Goal: Use online tool/utility: Utilize a website feature to perform a specific function

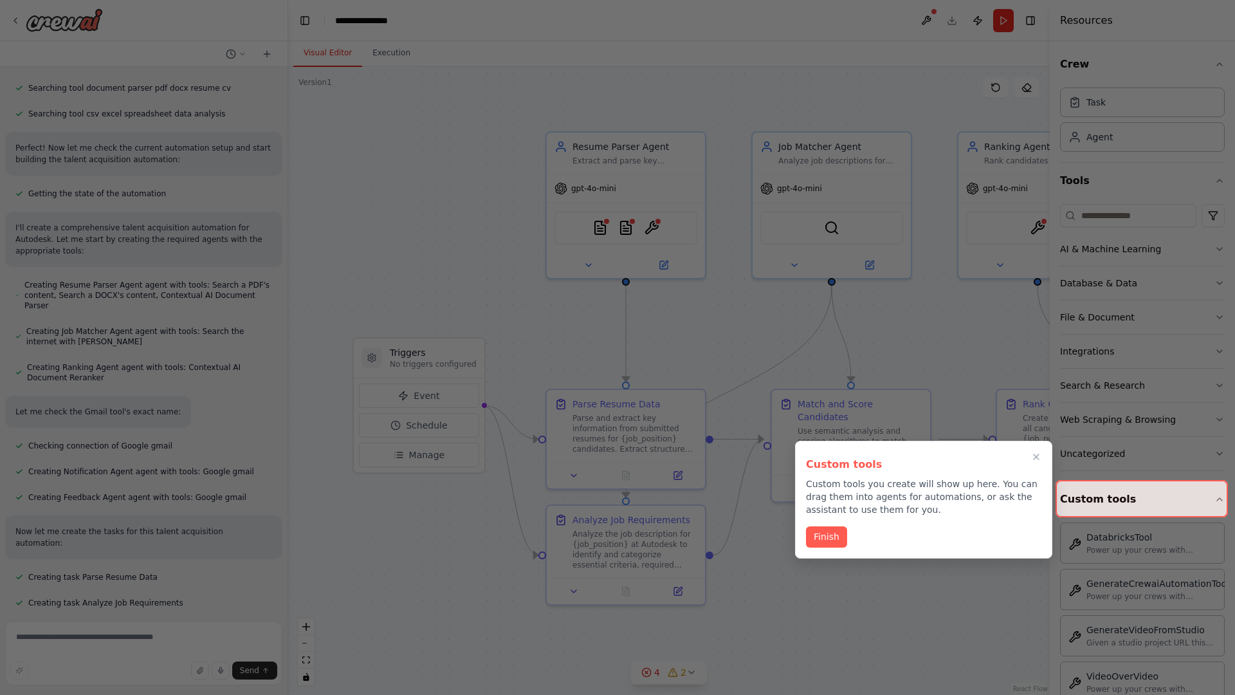
scroll to position [477, 0]
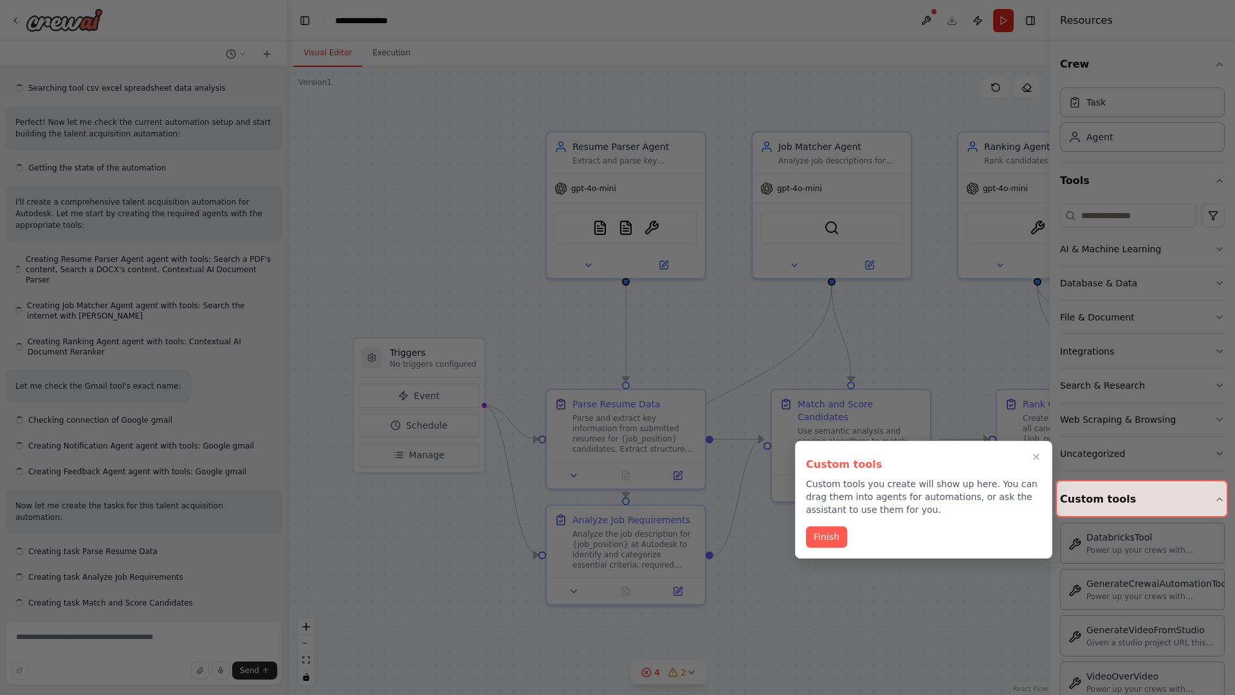
scroll to position [502, 0]
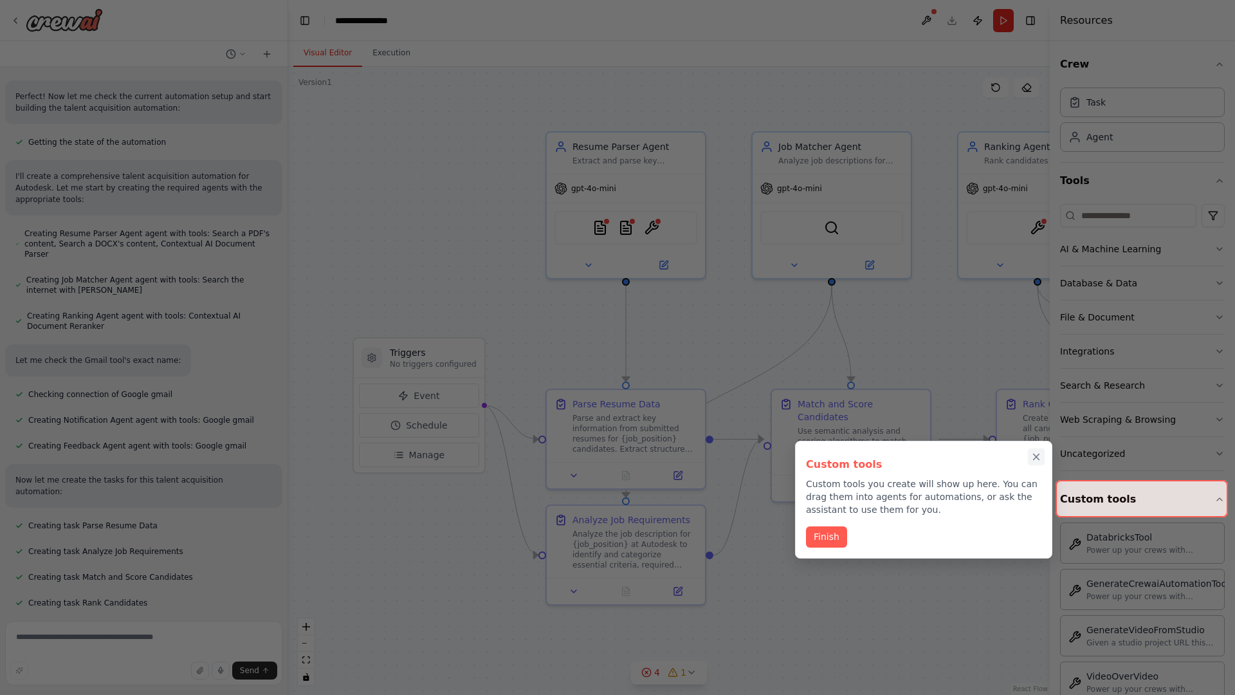
click at [1036, 457] on icon "Close walkthrough" at bounding box center [1037, 457] width 6 height 6
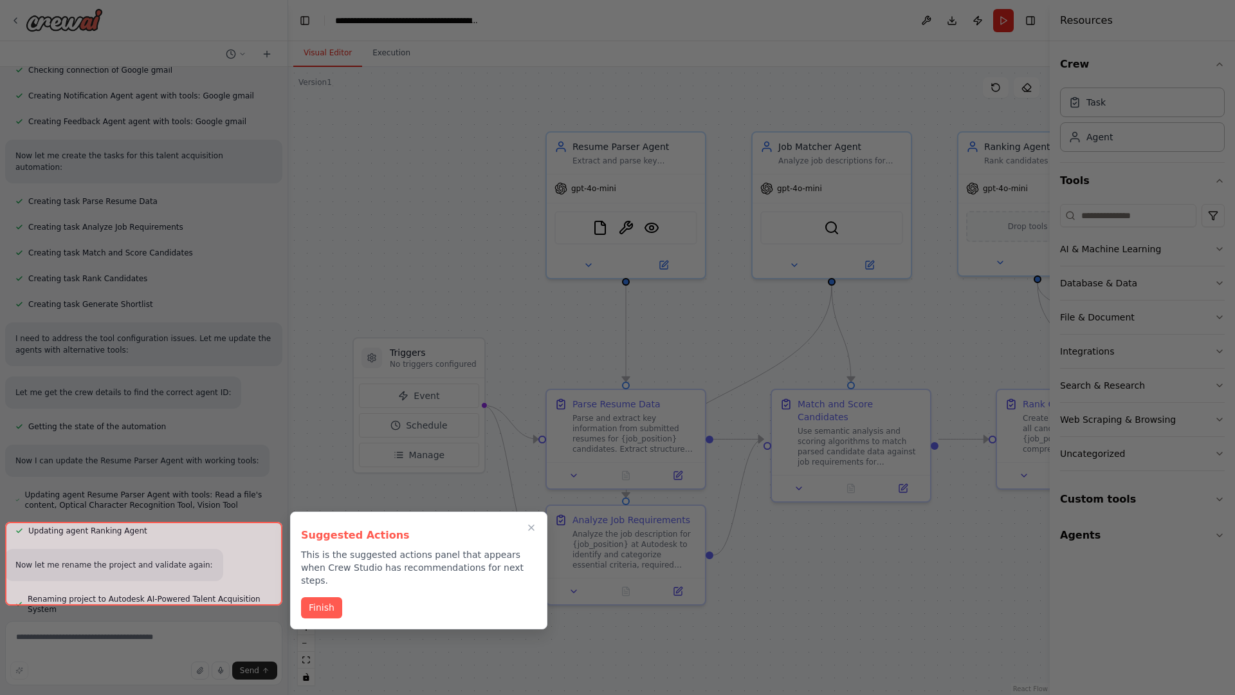
scroll to position [933, 0]
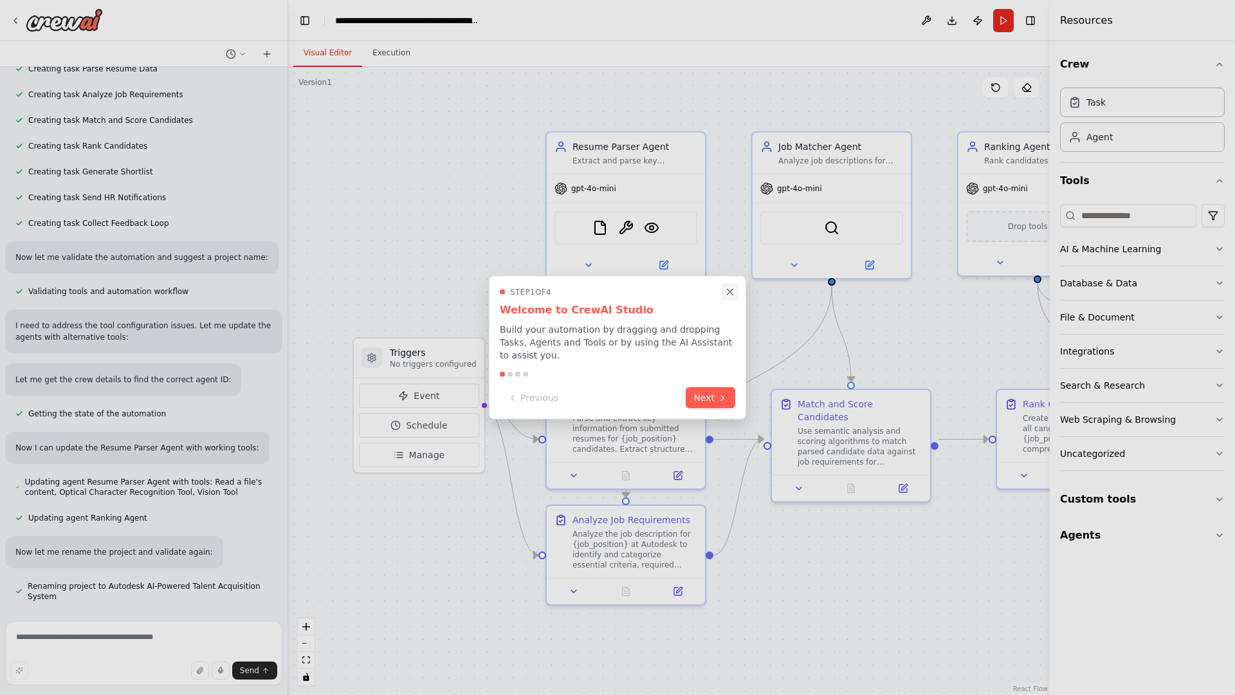
click at [730, 295] on icon "Close walkthrough" at bounding box center [731, 292] width 6 height 6
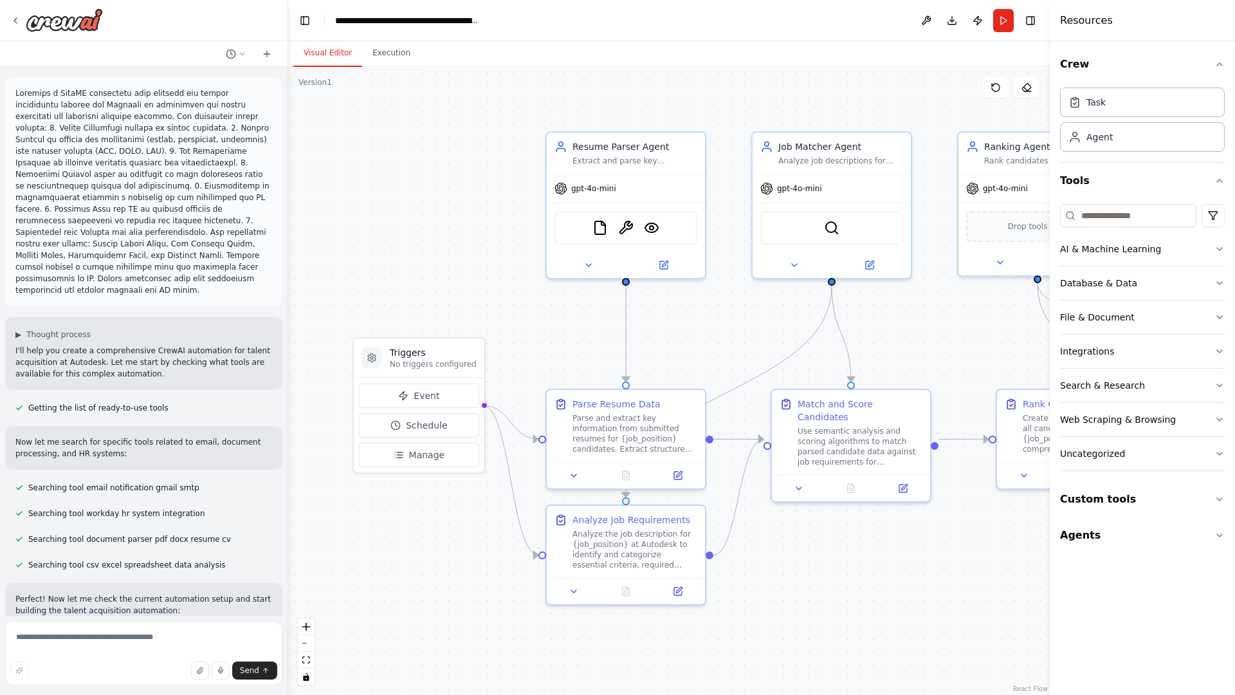
click at [18, 90] on p at bounding box center [143, 191] width 257 height 208
click at [379, 142] on div ".deletable-edge-delete-btn { width: 20px; height: 20px; border: 0px solid #ffff…" at bounding box center [669, 381] width 762 height 628
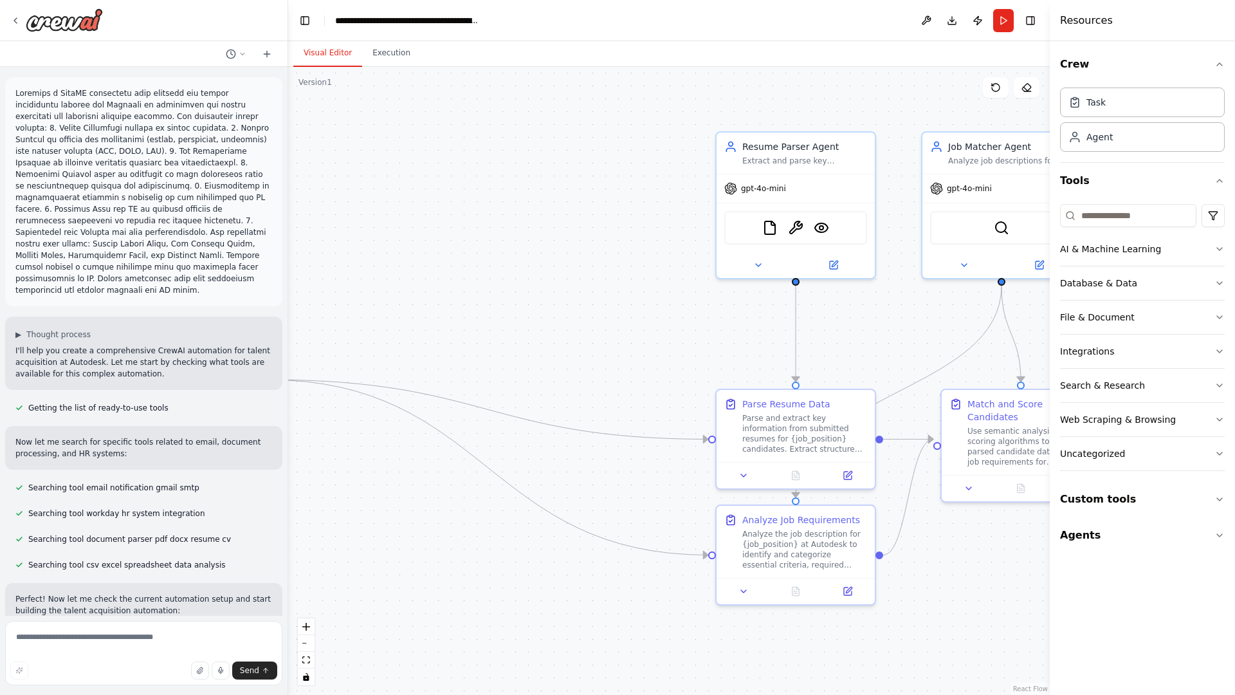
drag, startPoint x: 394, startPoint y: 423, endPoint x: 124, endPoint y: 397, distance: 271.4
click at [124, 397] on div "▶ Thought process I'll help you create a comprehensive CrewAI automation for ta…" at bounding box center [617, 347] width 1235 height 695
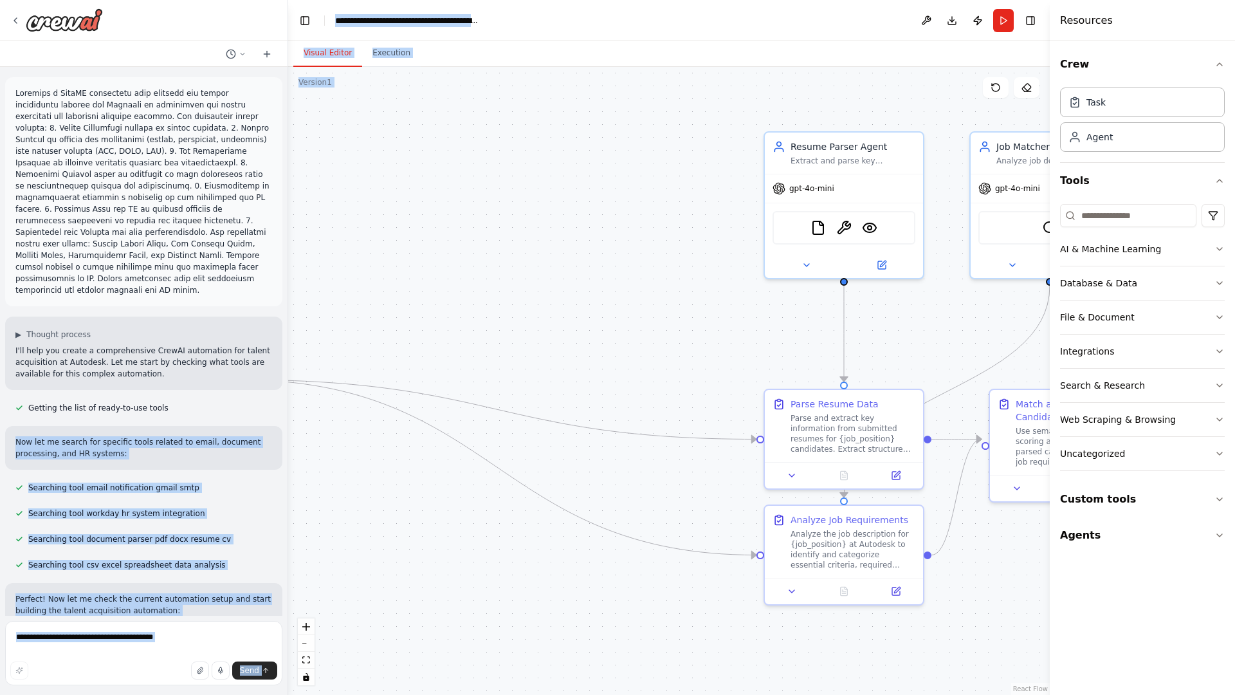
drag, startPoint x: 124, startPoint y: 397, endPoint x: 425, endPoint y: 342, distance: 306.0
click at [425, 342] on div "▶ Thought process I'll help you create a comprehensive CrewAI automation for ta…" at bounding box center [617, 347] width 1235 height 695
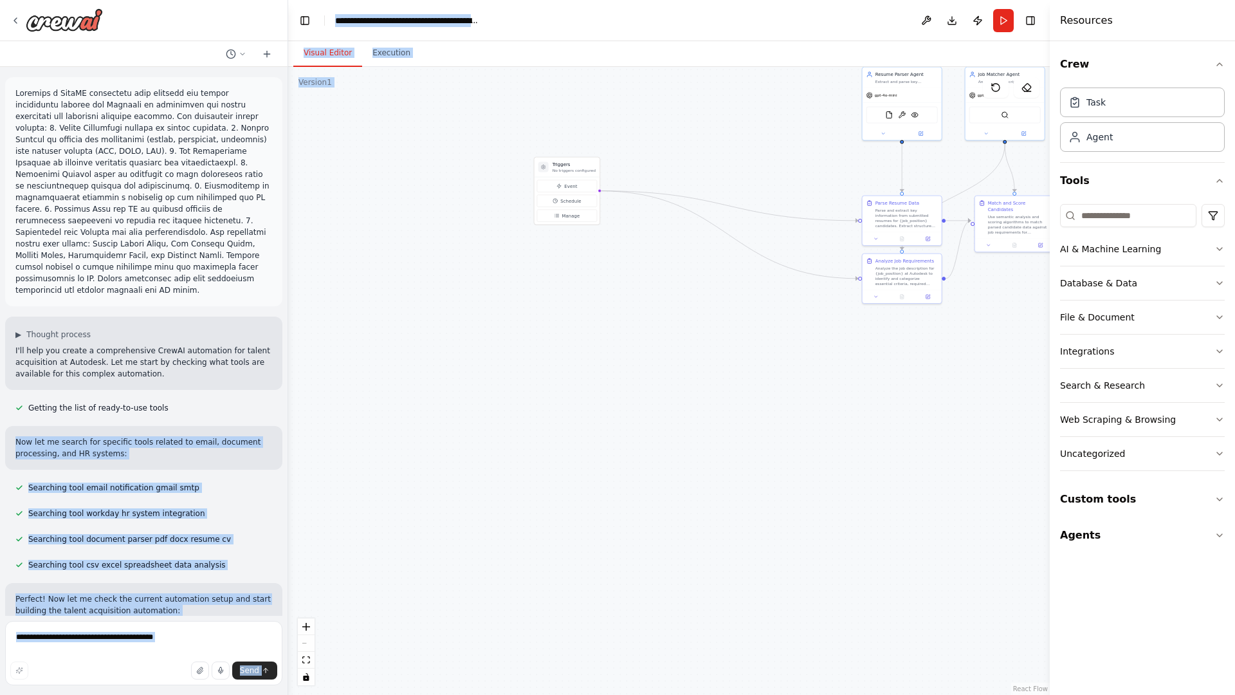
drag, startPoint x: 372, startPoint y: 293, endPoint x: 516, endPoint y: 151, distance: 201.5
click at [516, 151] on div ".deletable-edge-delete-btn { width: 20px; height: 20px; border: 0px solid #ffff…" at bounding box center [669, 381] width 762 height 628
